Goal: Information Seeking & Learning: Learn about a topic

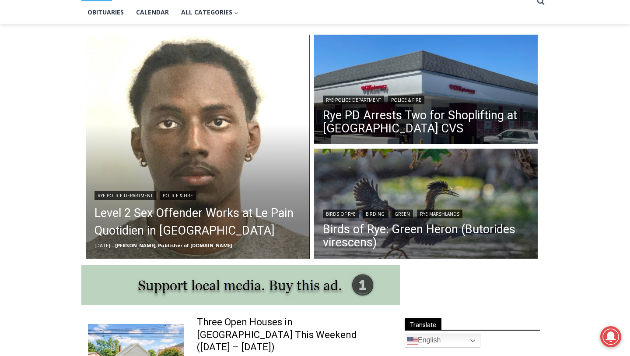
scroll to position [211, 0]
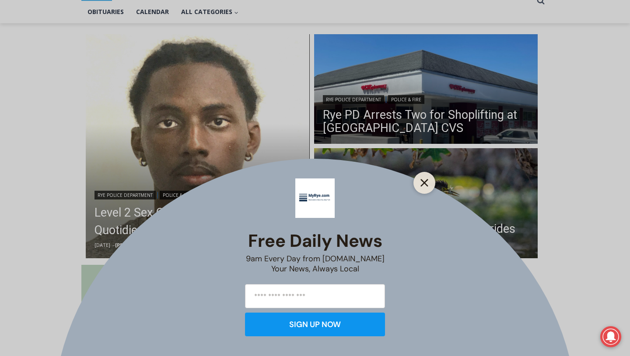
click at [429, 179] on button "Close" at bounding box center [425, 182] width 12 height 12
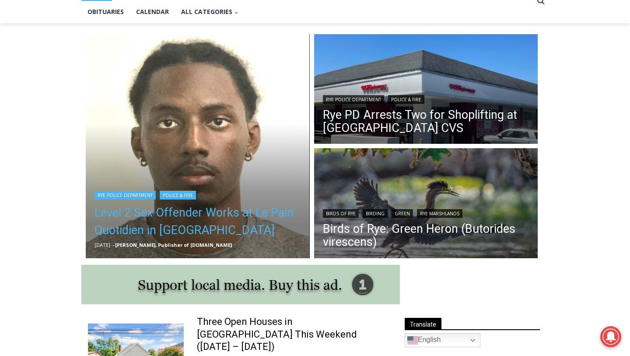
click at [257, 211] on link "Level 2 Sex Offender Works at Le Pain Quotidien in [GEOGRAPHIC_DATA]" at bounding box center [198, 221] width 207 height 35
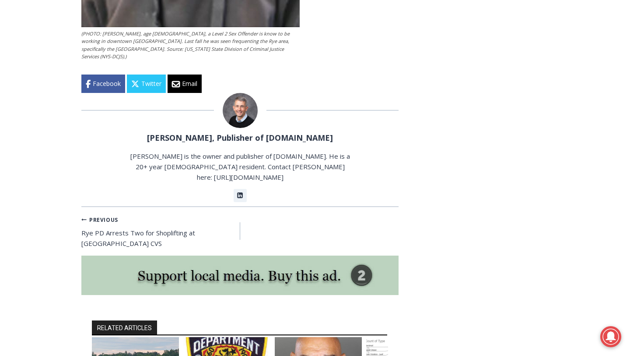
scroll to position [2000, 0]
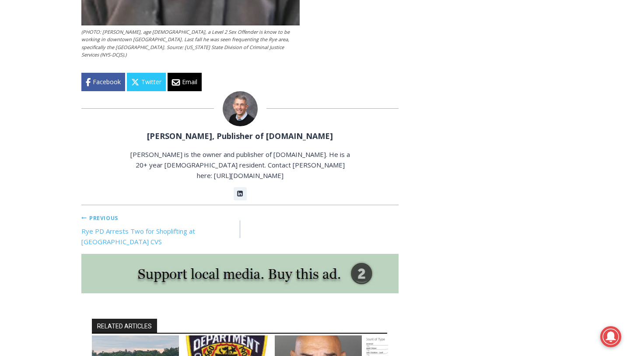
click at [126, 212] on link "Previous Previous Rye PD Arrests Two for Shoplifting at Boston Post Road CVS" at bounding box center [160, 229] width 159 height 35
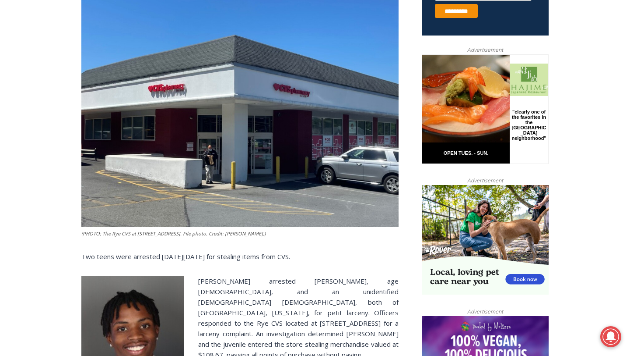
scroll to position [397, 0]
